Goal: Information Seeking & Learning: Learn about a topic

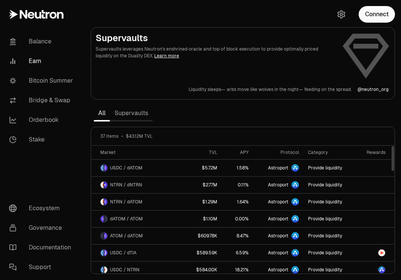
click at [142, 113] on link "Supervaults" at bounding box center [131, 113] width 43 height 15
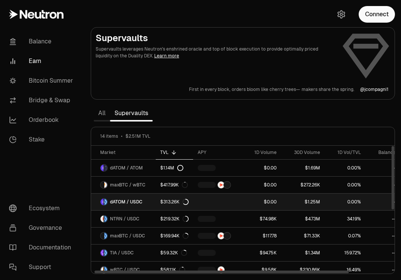
click at [138, 202] on span "dATOM / USDC" at bounding box center [126, 202] width 32 height 6
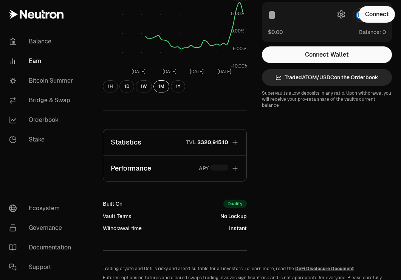
scroll to position [110, 0]
